Goal: Task Accomplishment & Management: Use online tool/utility

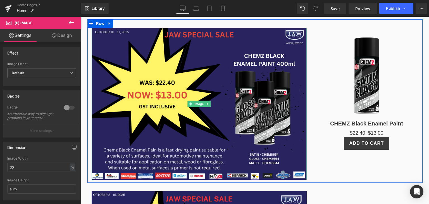
scroll to position [250, 0]
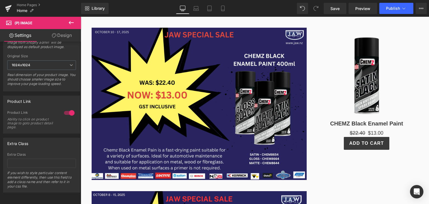
click at [413, 134] on div "$22.40 $13.00" at bounding box center [367, 133] width 98 height 8
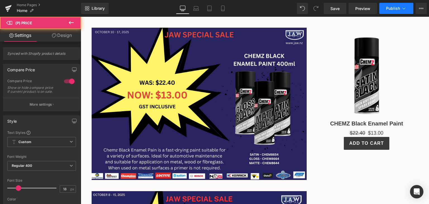
click at [400, 9] on button "Publish" at bounding box center [397, 8] width 34 height 11
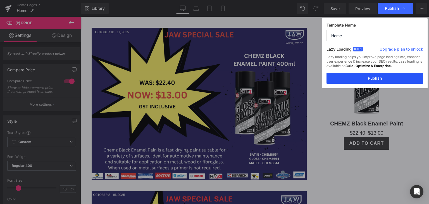
click at [381, 81] on button "Publish" at bounding box center [375, 78] width 97 height 11
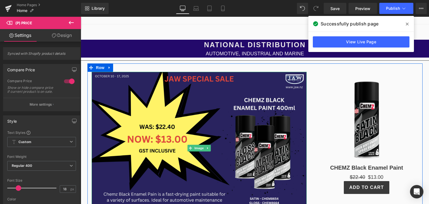
scroll to position [56, 0]
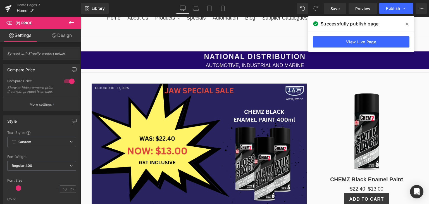
click at [409, 23] on icon at bounding box center [407, 24] width 3 height 4
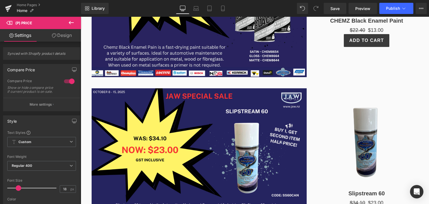
scroll to position [224, 0]
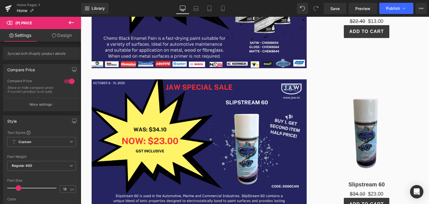
click at [367, 129] on div "Sale Off (P) Image" at bounding box center [367, 132] width 98 height 89
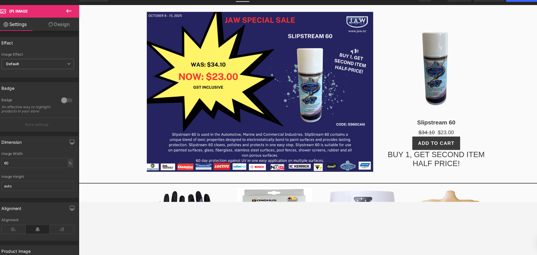
scroll to position [0, 0]
